Goal: Task Accomplishment & Management: Manage account settings

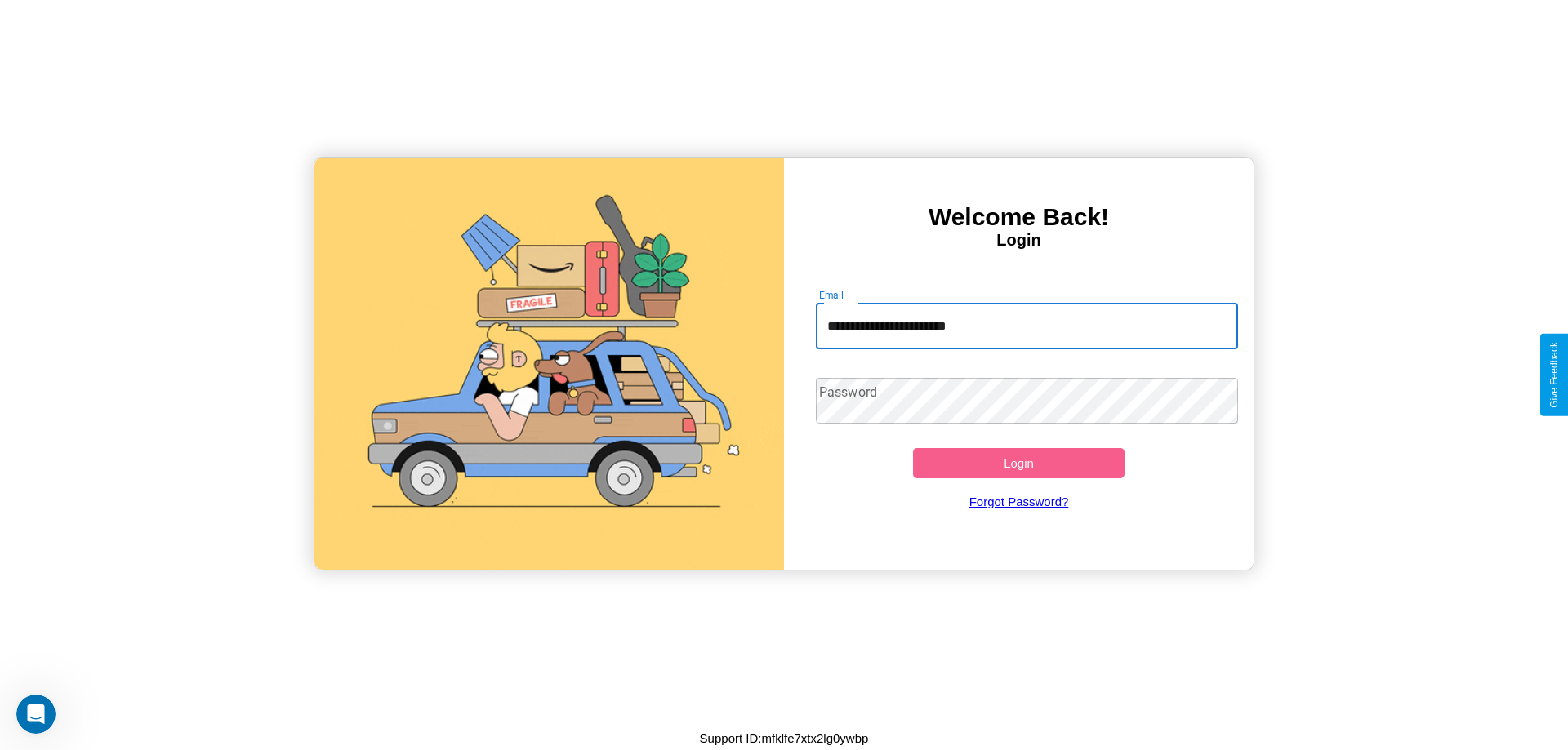
type input "**********"
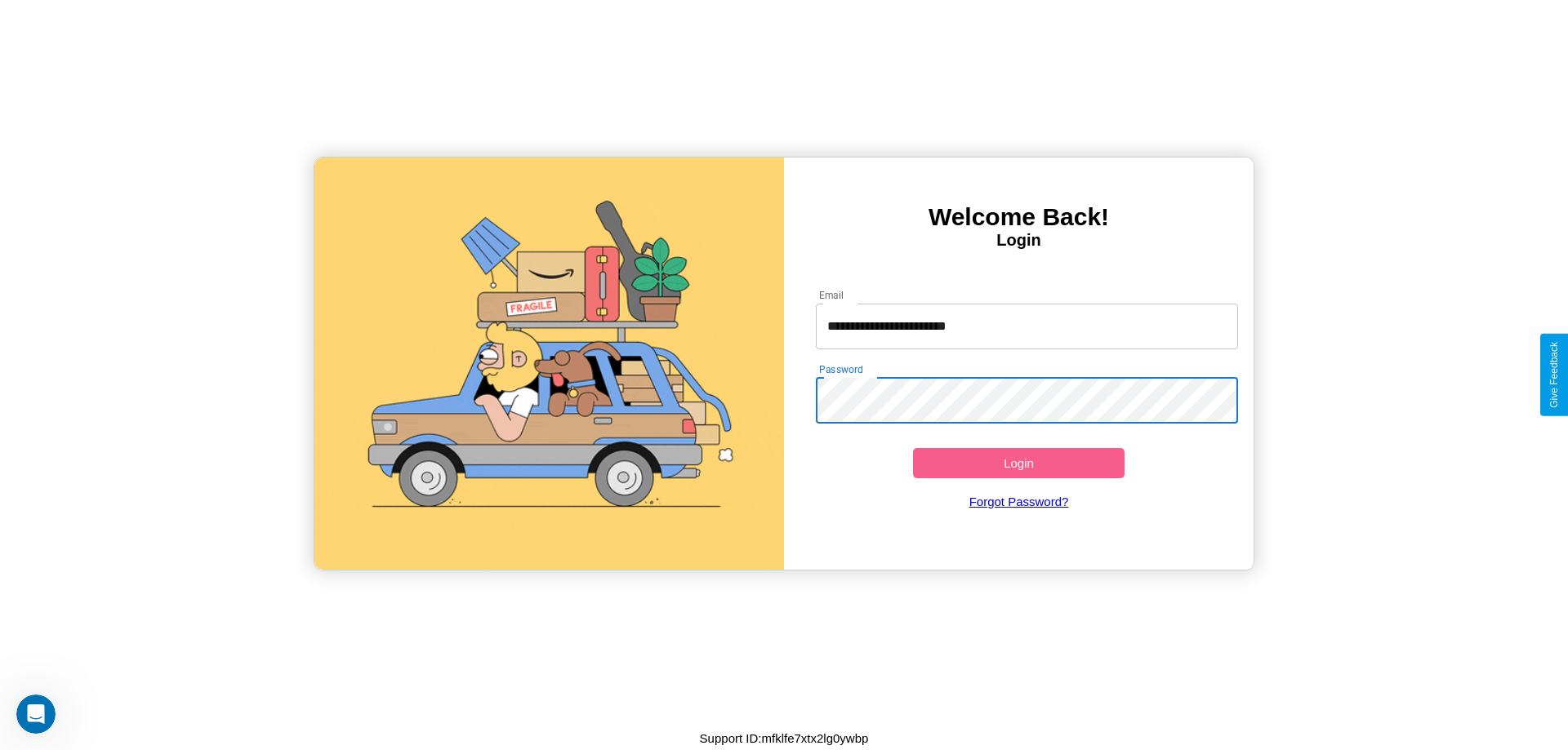
click at [1019, 463] on button "Login" at bounding box center [1018, 463] width 211 height 30
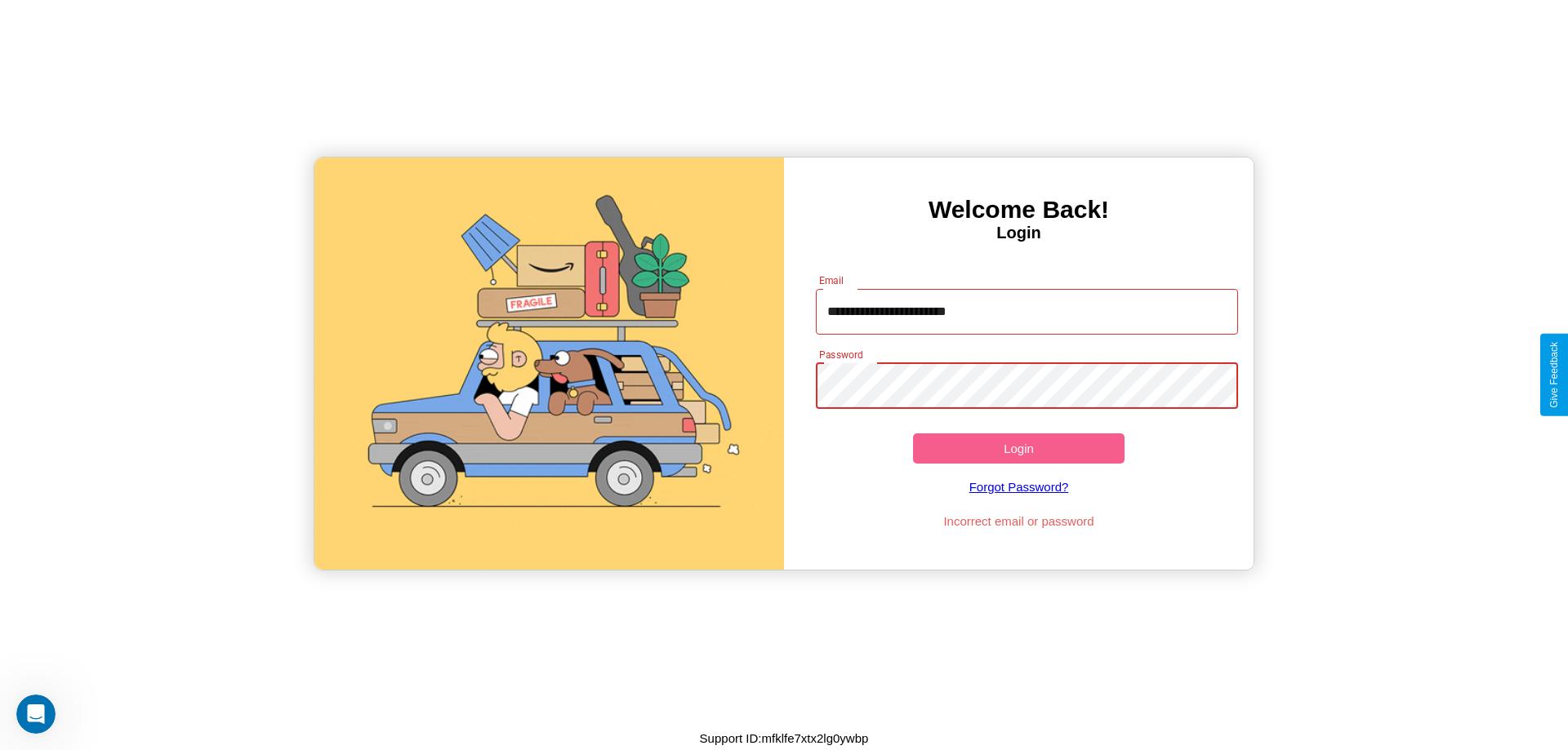
click at [1019, 448] on button "Login" at bounding box center [1018, 448] width 211 height 30
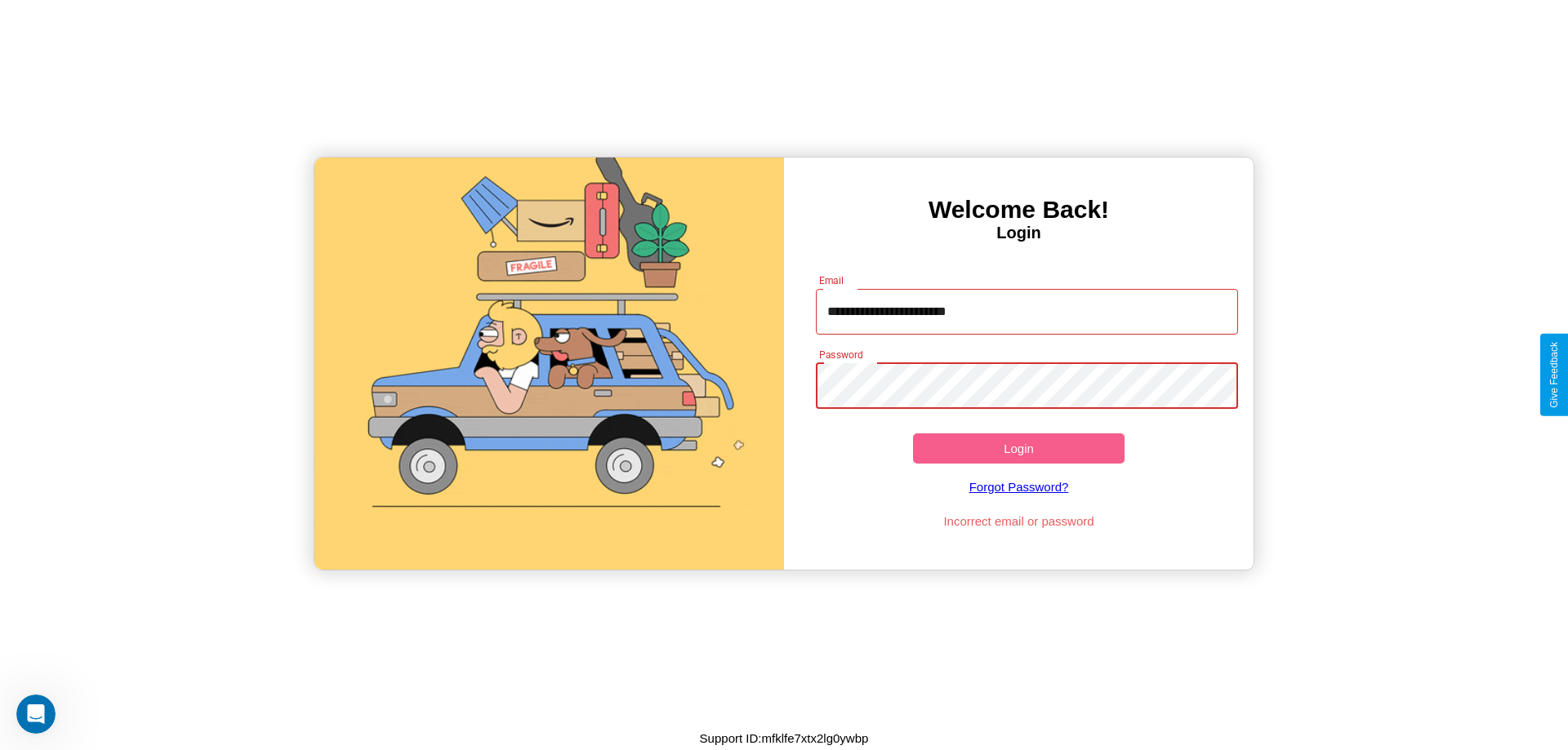
click at [1019, 448] on button "Login" at bounding box center [1018, 448] width 211 height 30
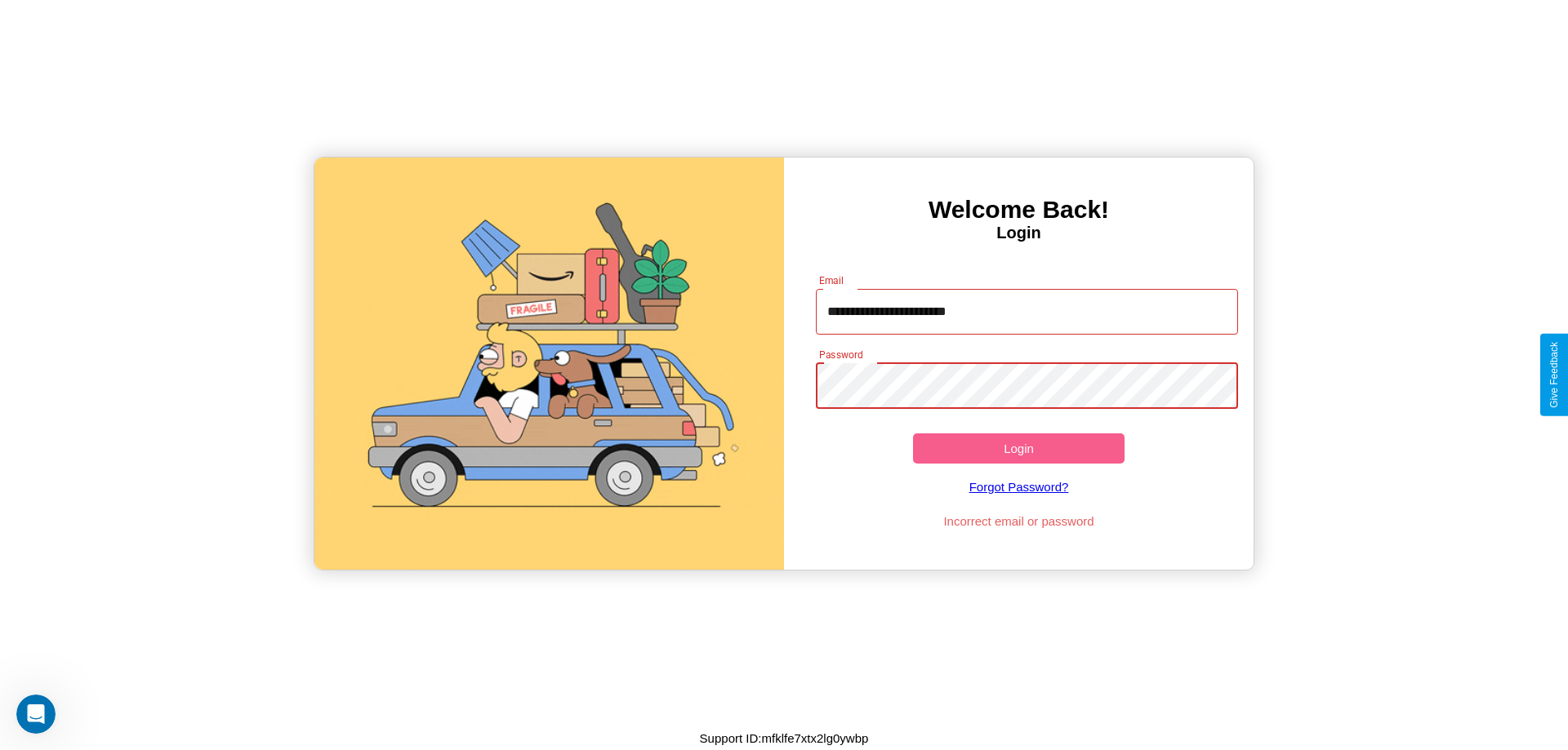
click at [1019, 448] on button "Login" at bounding box center [1018, 448] width 211 height 30
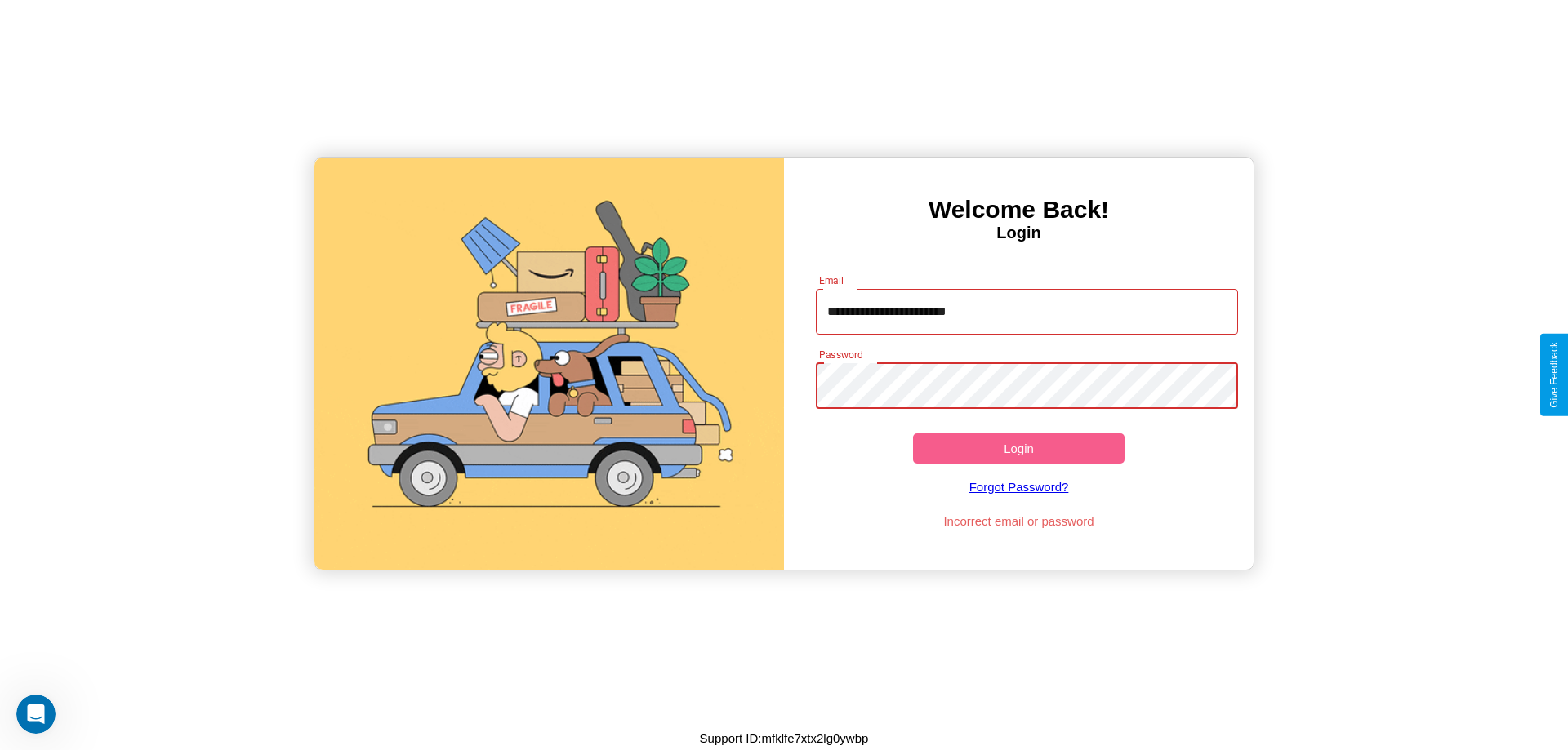
click at [1019, 448] on button "Login" at bounding box center [1018, 448] width 211 height 30
